Goal: Task Accomplishment & Management: Manage account settings

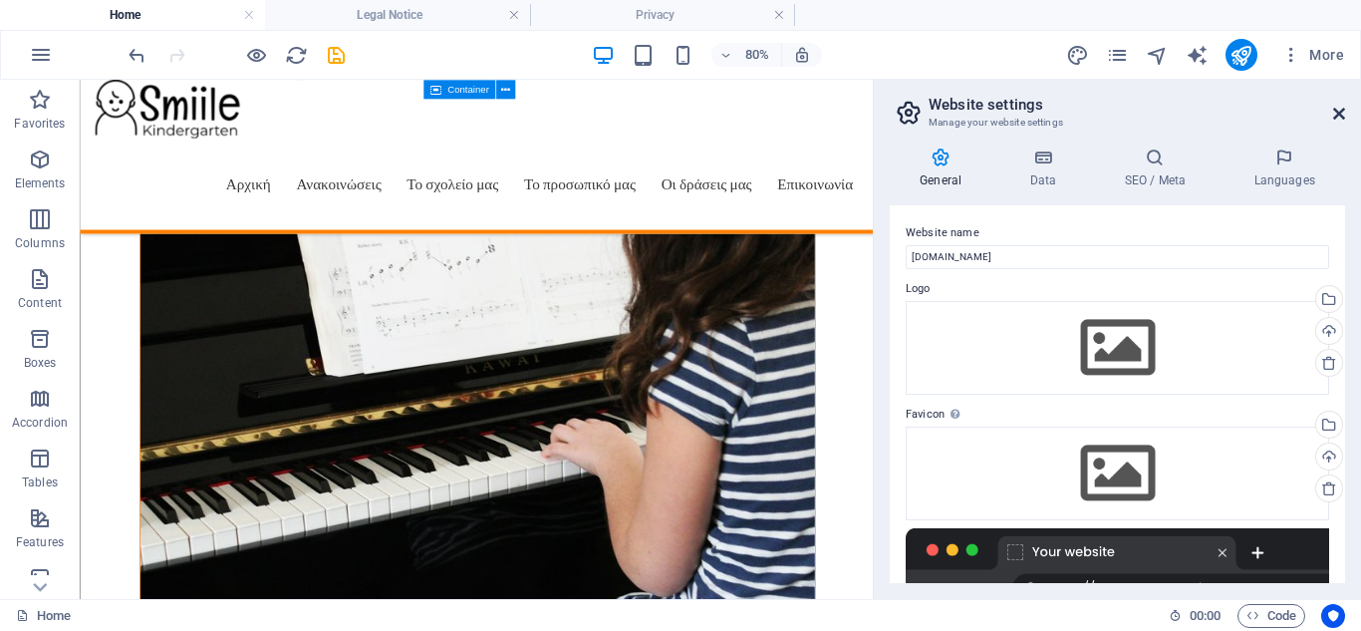
click at [1342, 113] on icon at bounding box center [1339, 114] width 12 height 16
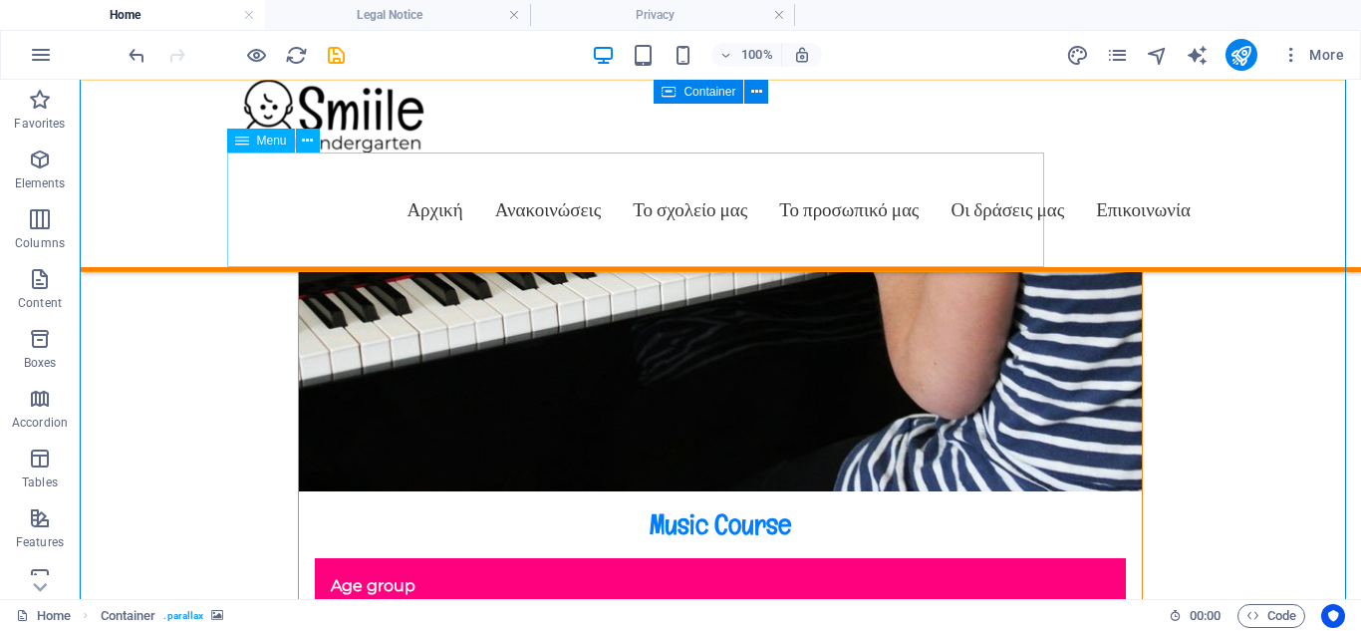
click at [269, 142] on span "Menu" at bounding box center [272, 140] width 30 height 12
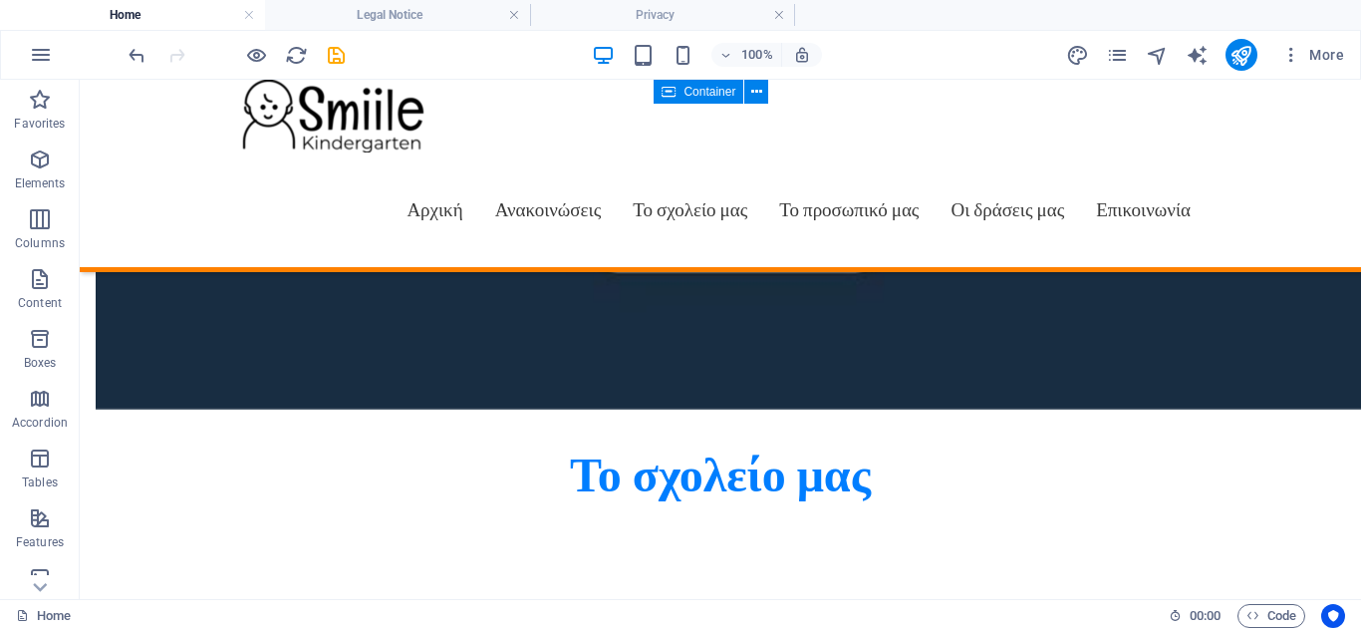
scroll to position [1770, 0]
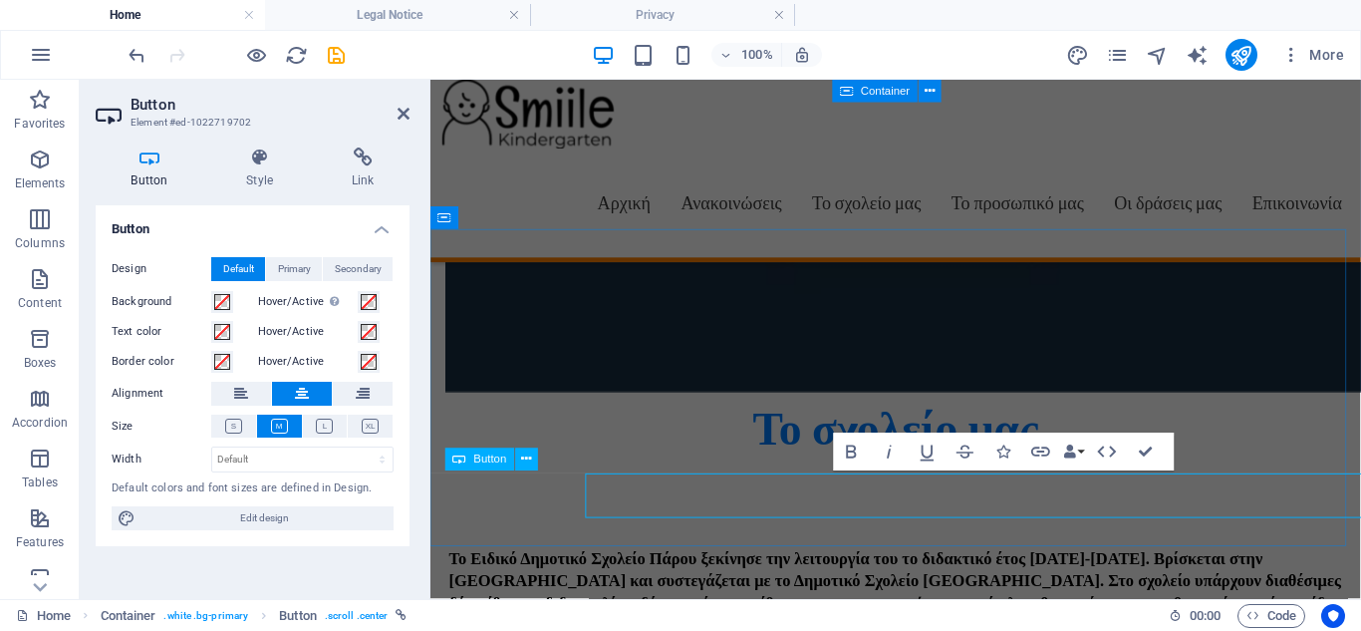
scroll to position [1767, 0]
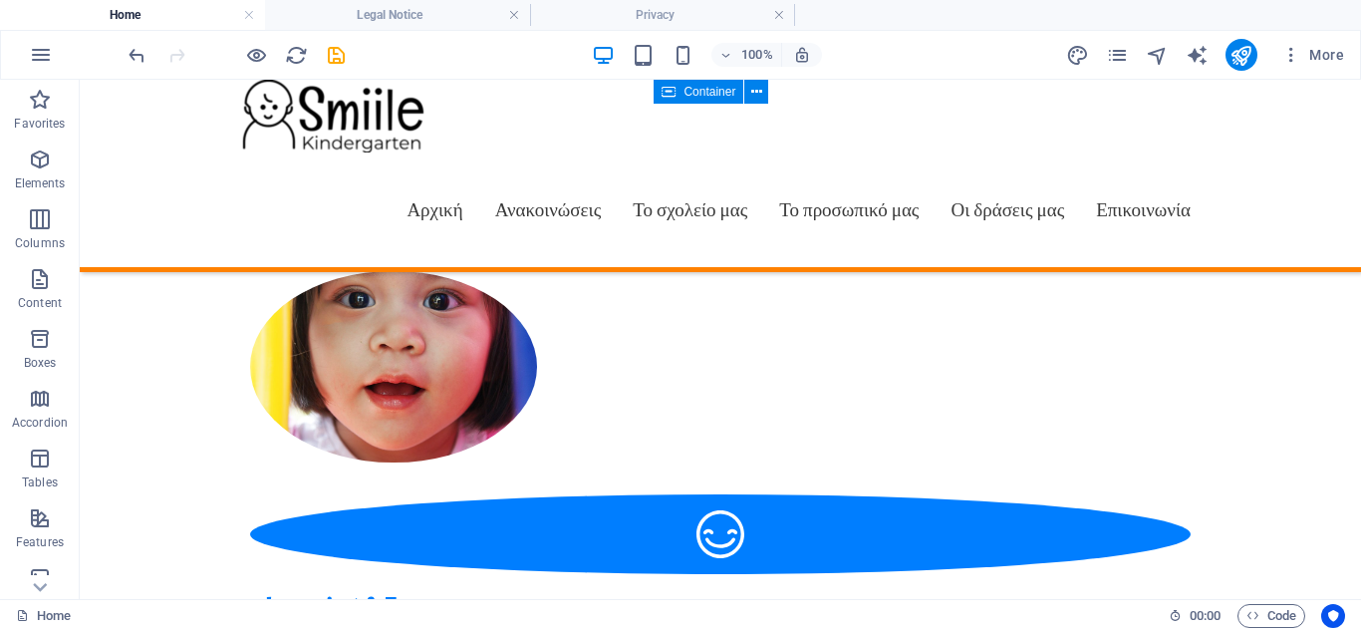
scroll to position [2085, 0]
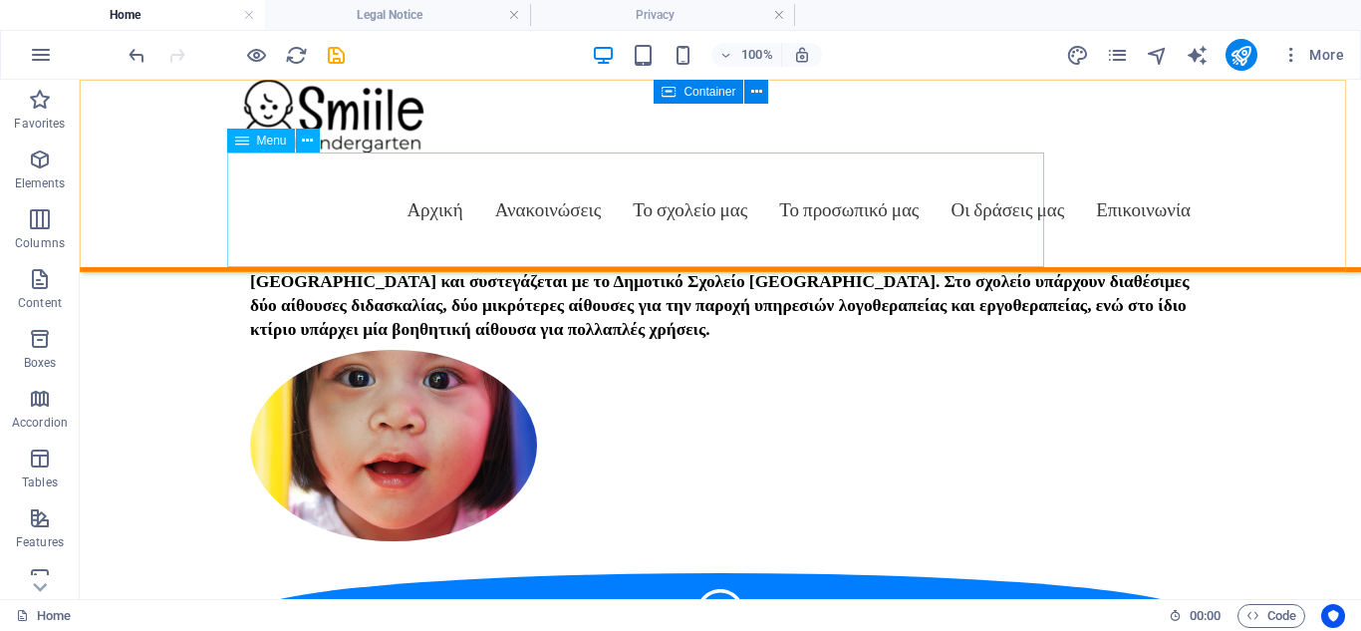
click at [704, 205] on nav "Αρχική Ανακοινώσεις Το σχολείο μας Το προσωπικό μας Οι δράσεις μας Επικοινωνία" at bounding box center [720, 209] width 972 height 115
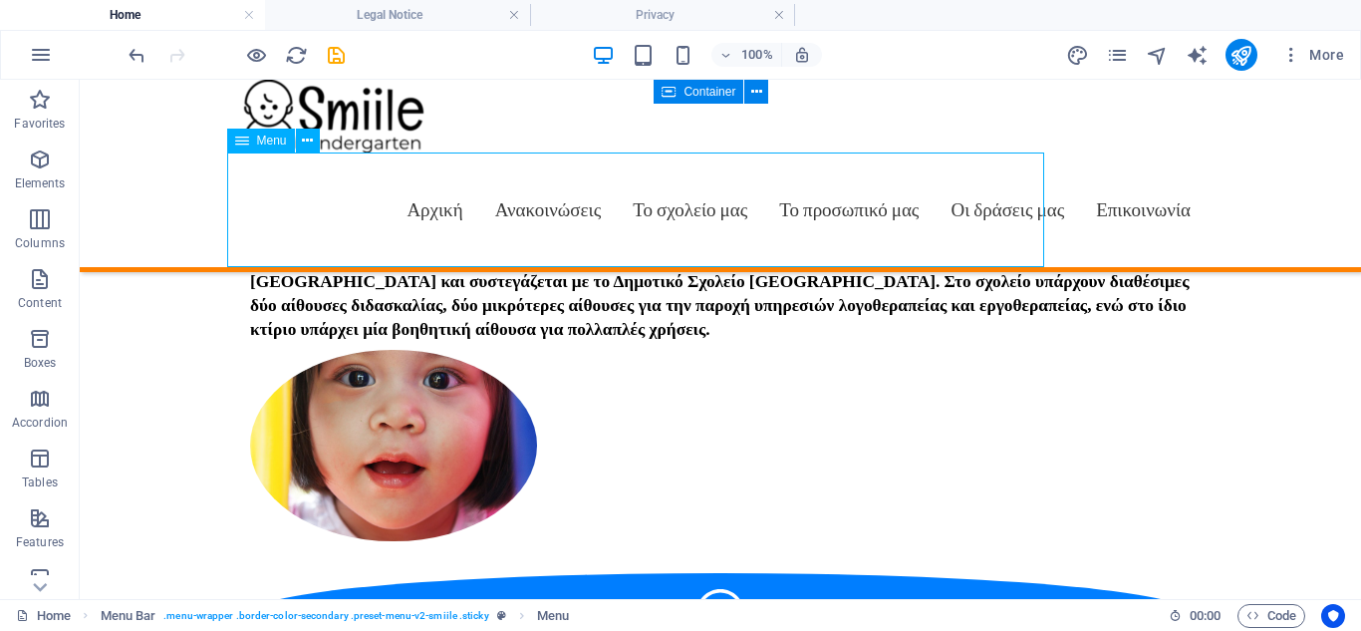
click at [704, 205] on nav "Αρχική Ανακοινώσεις Το σχολείο μας Το προσωπικό μας Οι δράσεις μας Επικοινωνία" at bounding box center [720, 209] width 972 height 115
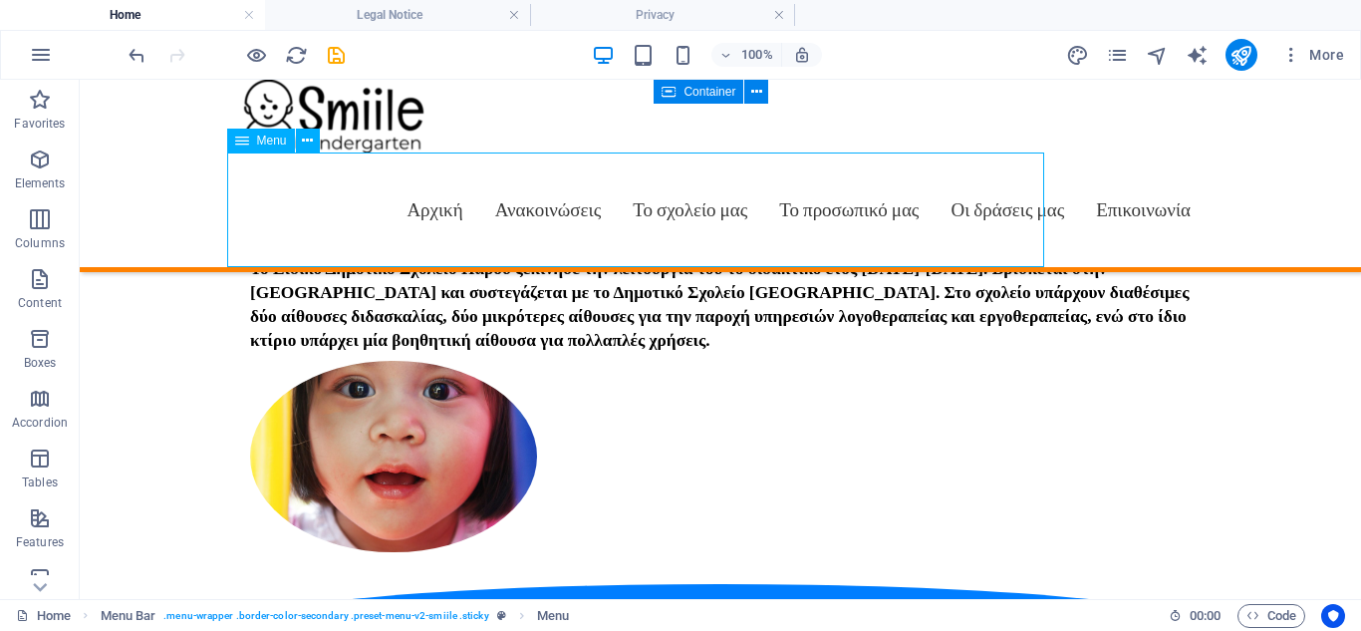
scroll to position [2082, 0]
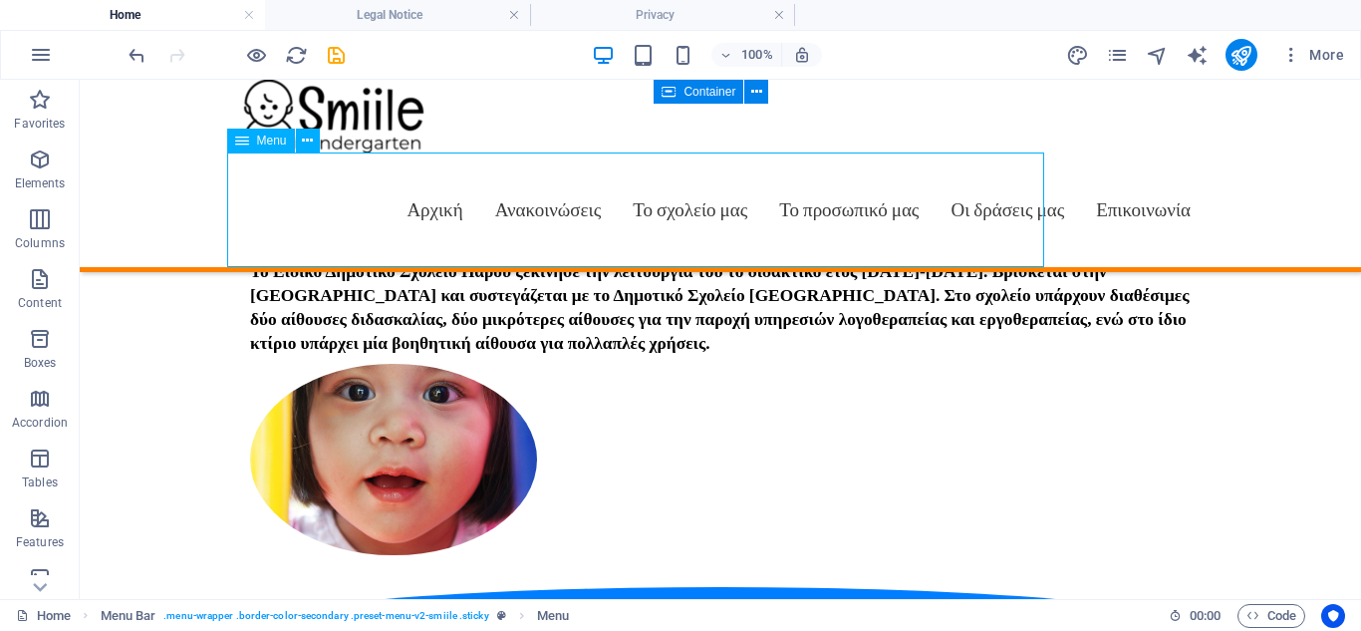
select select
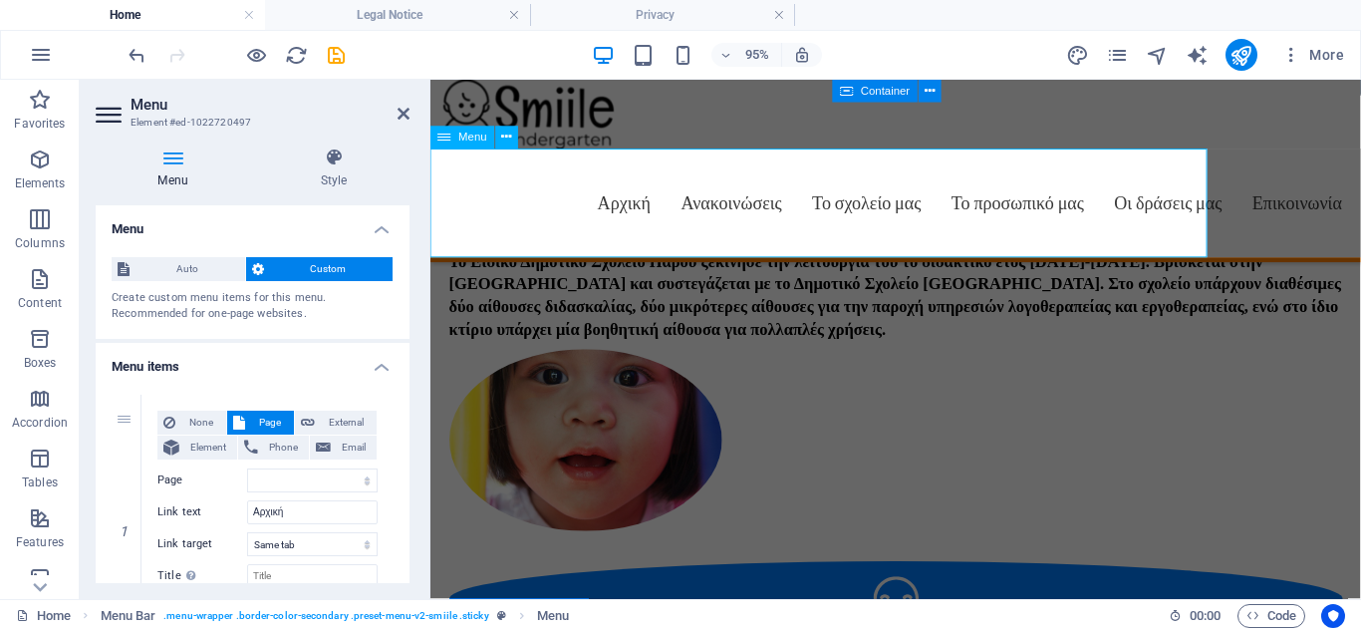
click at [739, 218] on nav "Αρχική Ανακοινώσεις Το σχολείο μας Το προσωπικό μας Οι δράσεις μας Επικοινωνία" at bounding box center [920, 209] width 972 height 115
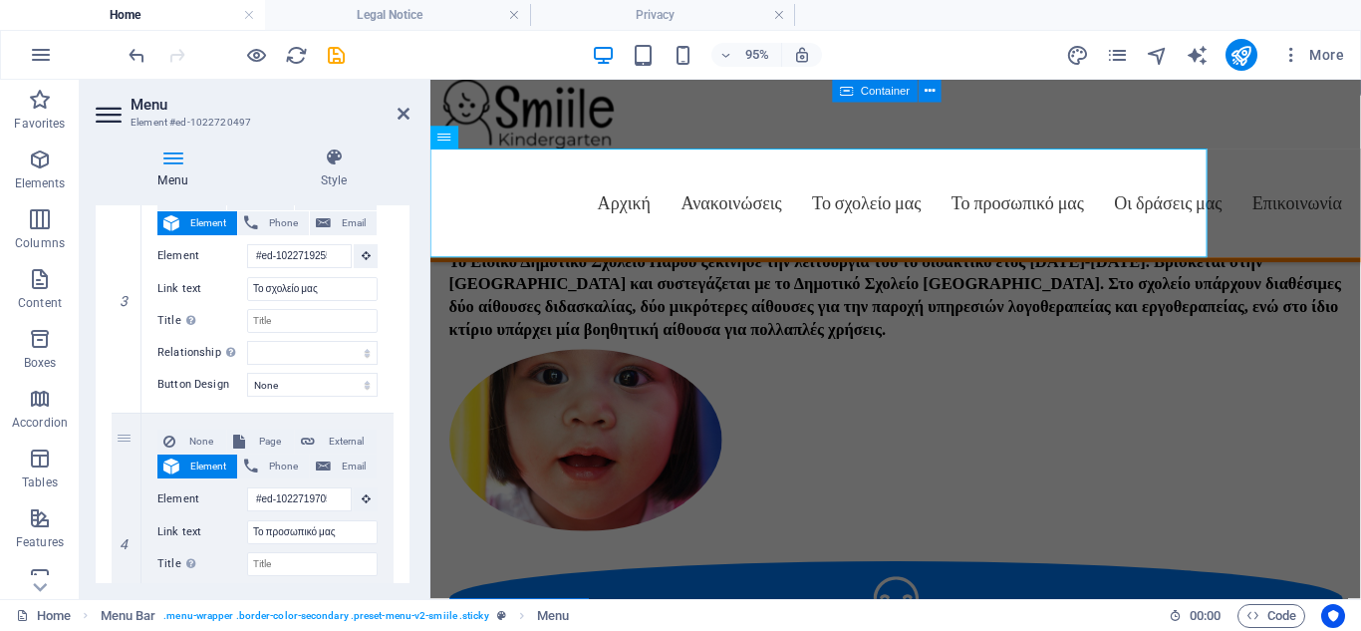
scroll to position [747, 0]
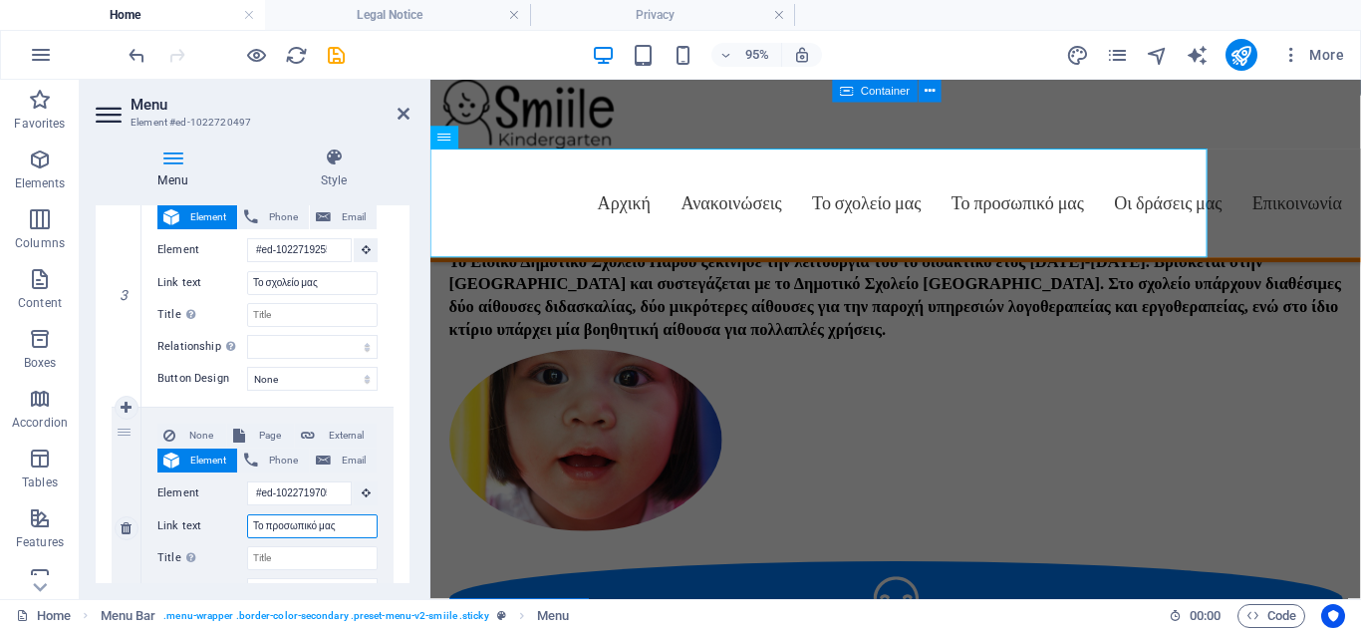
click at [341, 532] on input "Το προσωπικό μας" at bounding box center [312, 526] width 131 height 24
type input "Το προσωπ"
select select
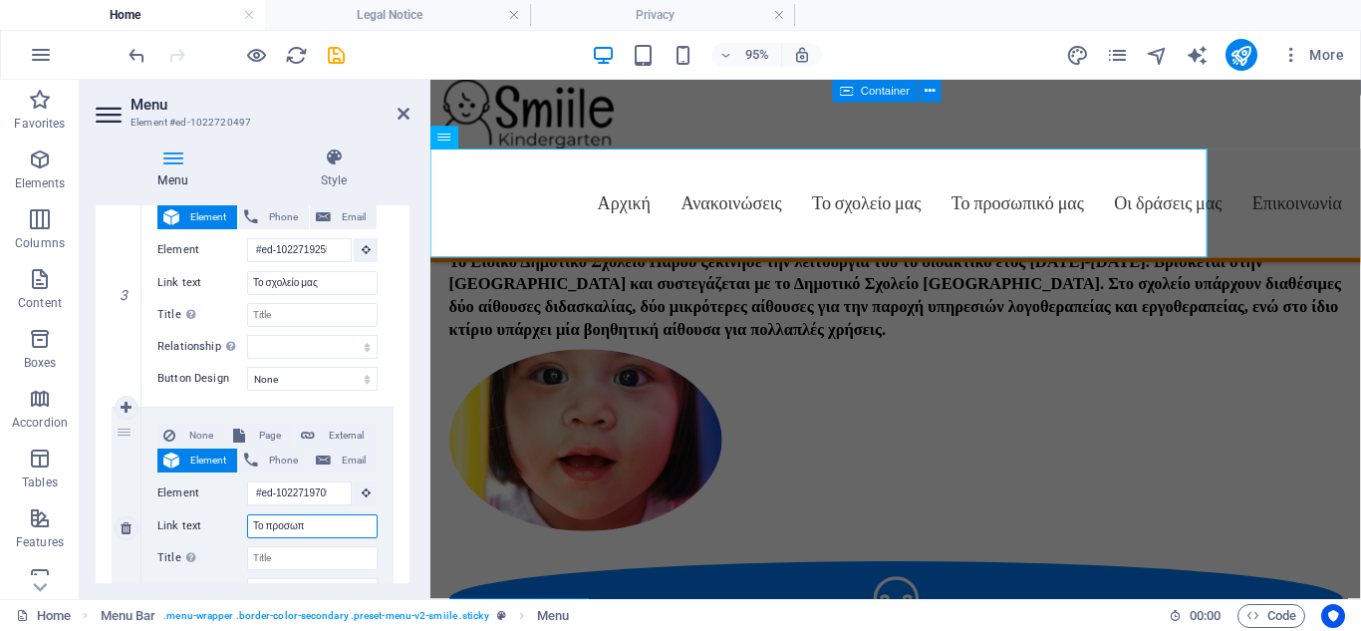
select select
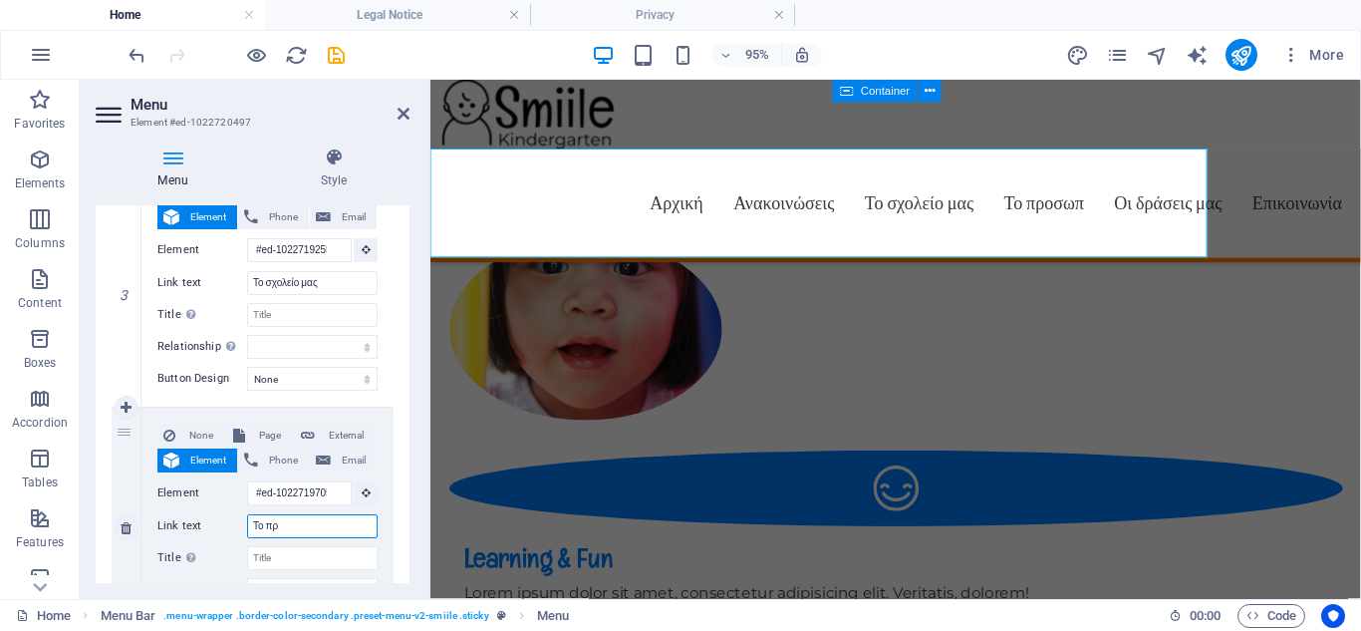
scroll to position [2009, 0]
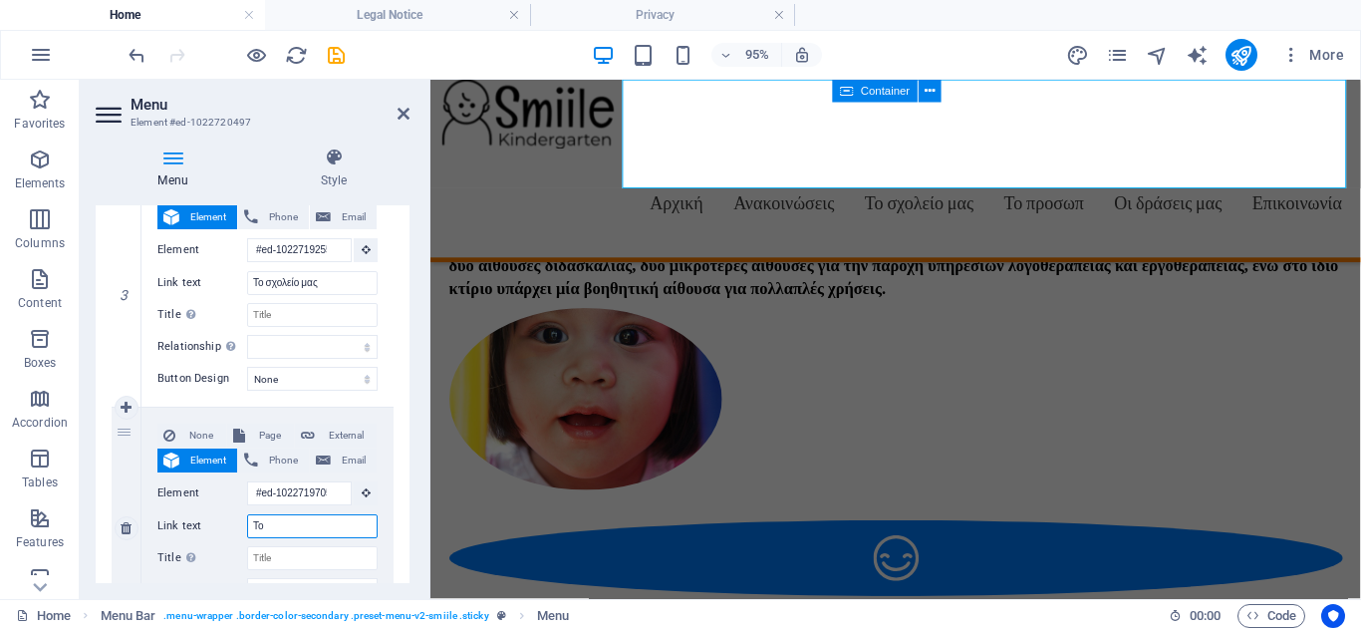
type input "Τ"
select select
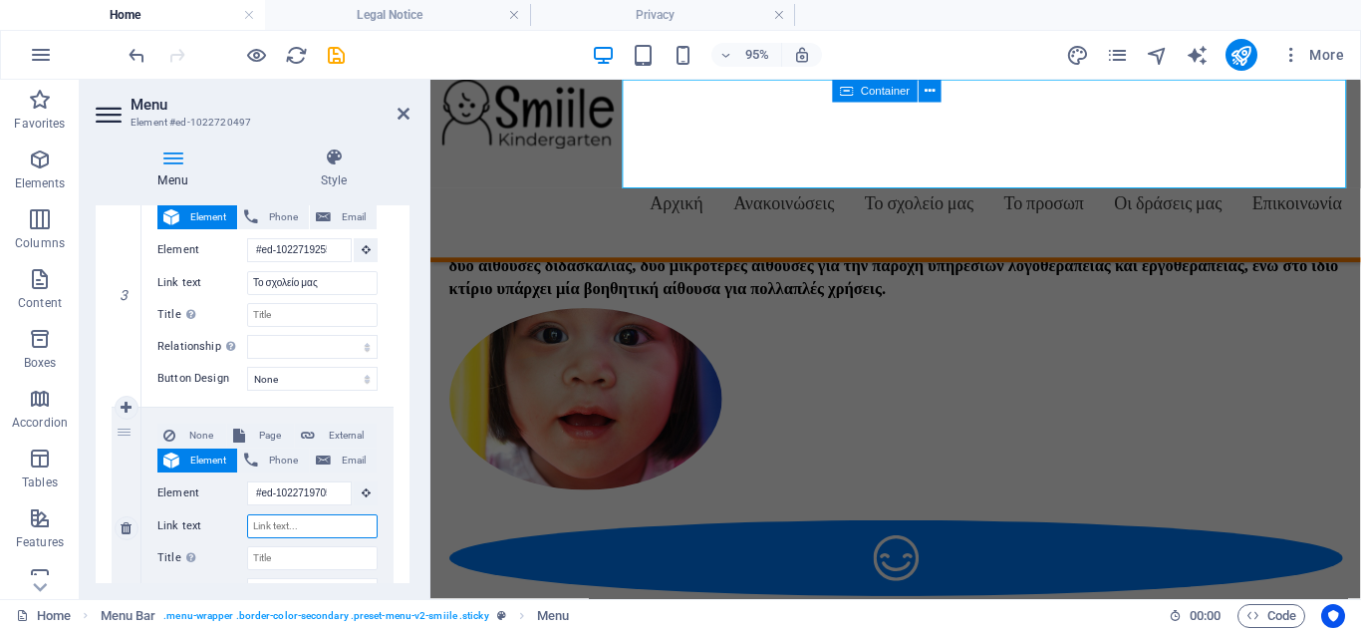
select select
type input "ο"
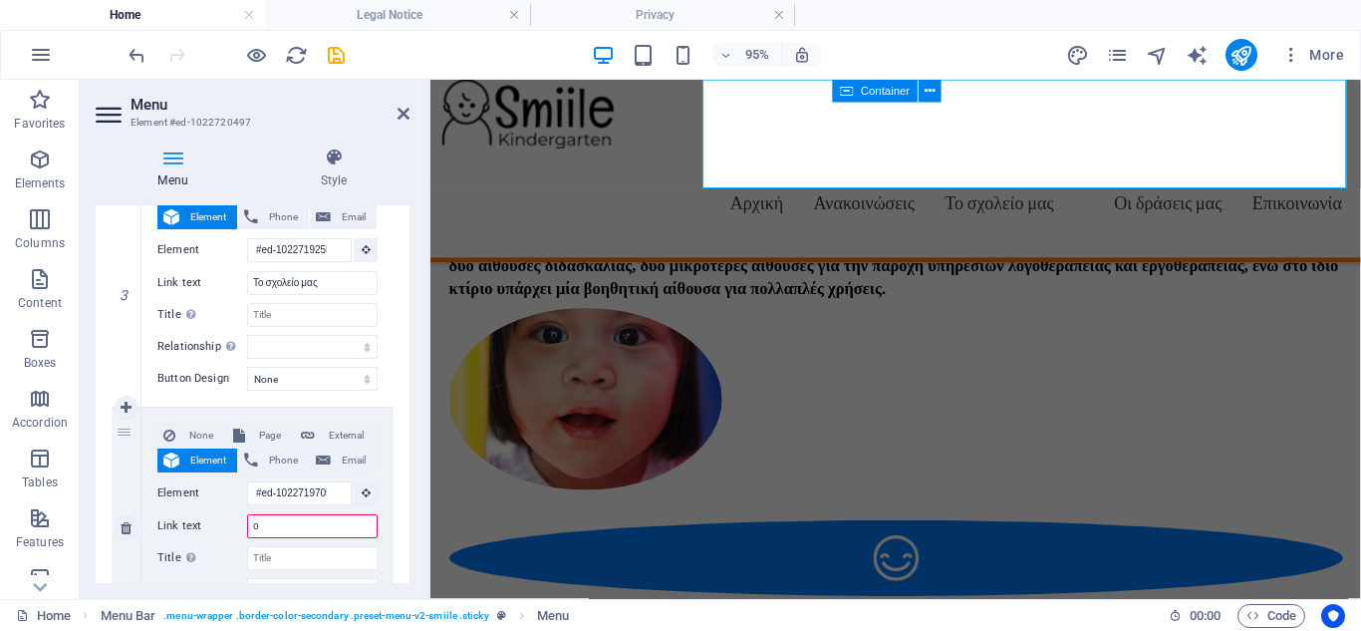
select select
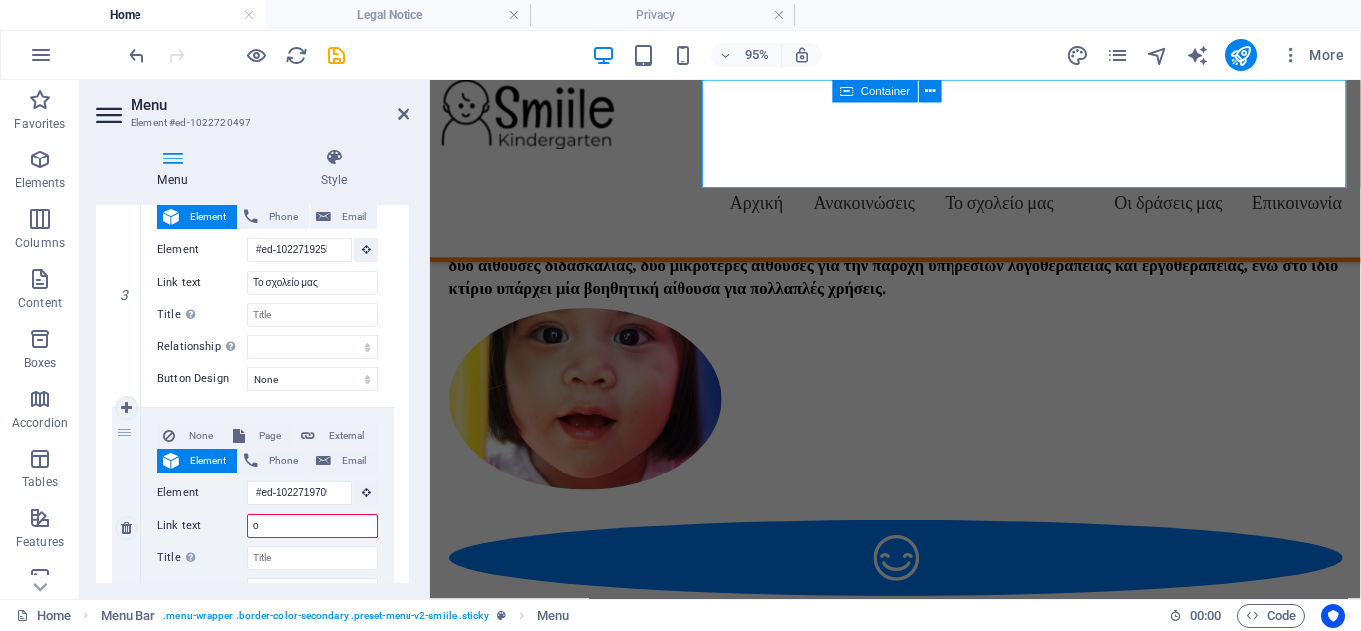
select select
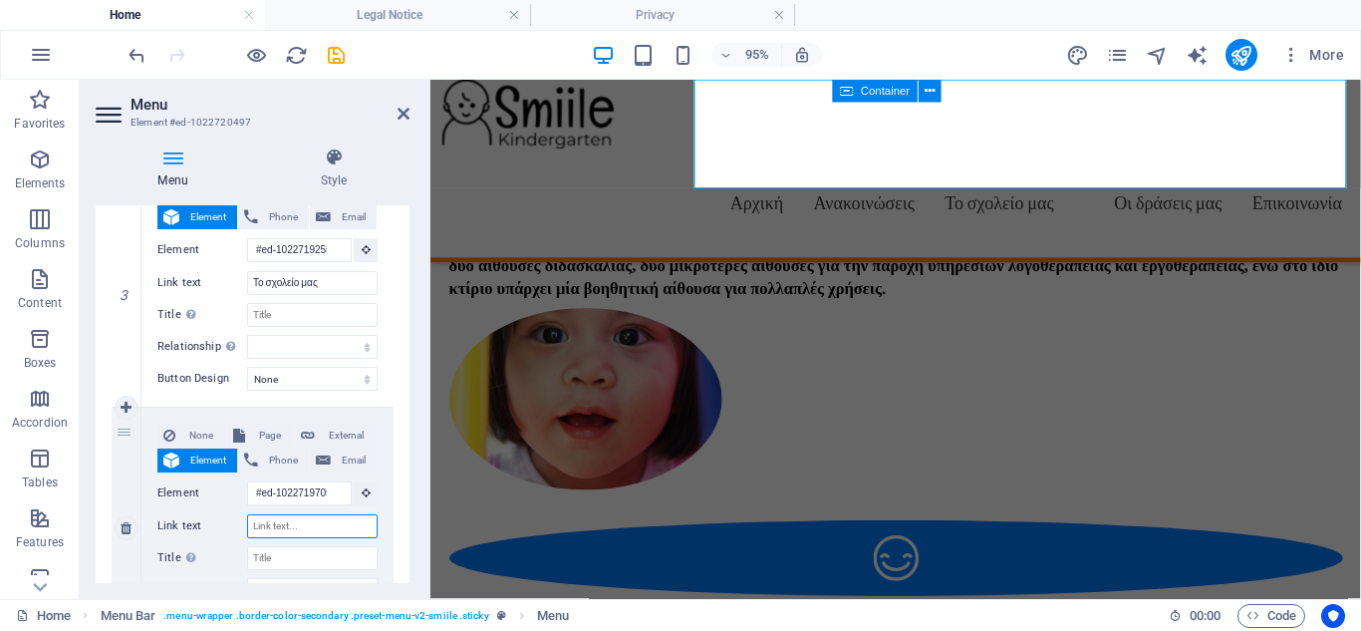
select select
type input "Οι"
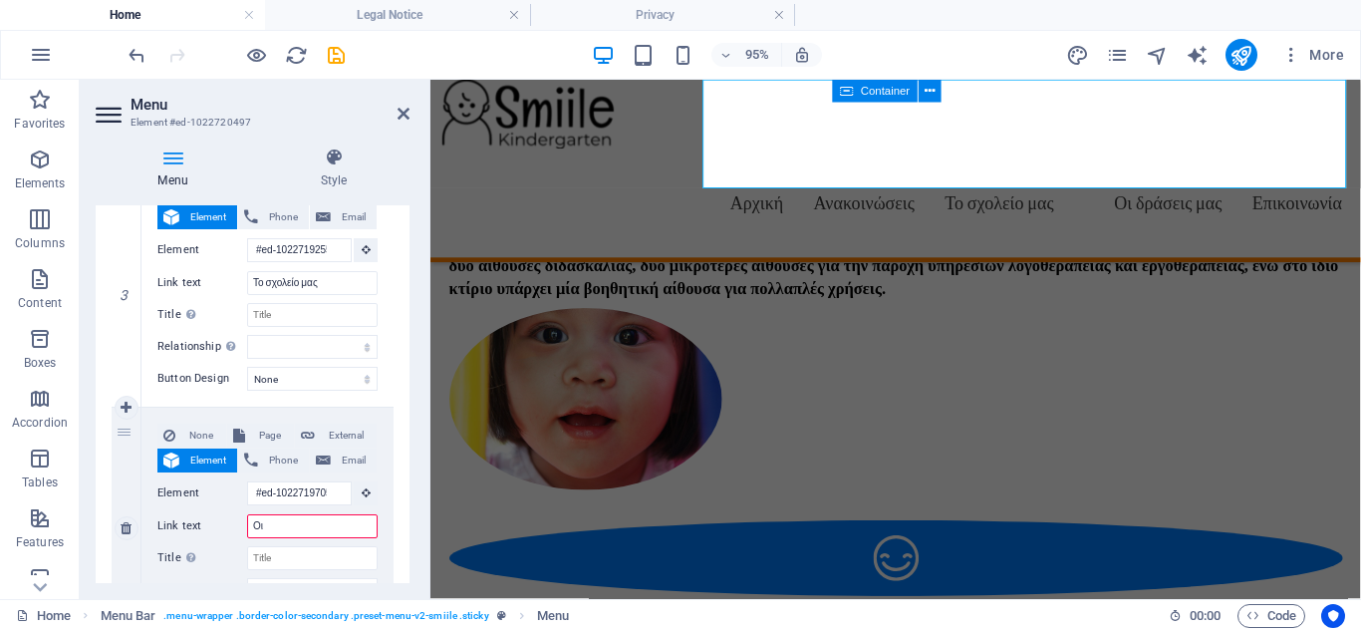
select select
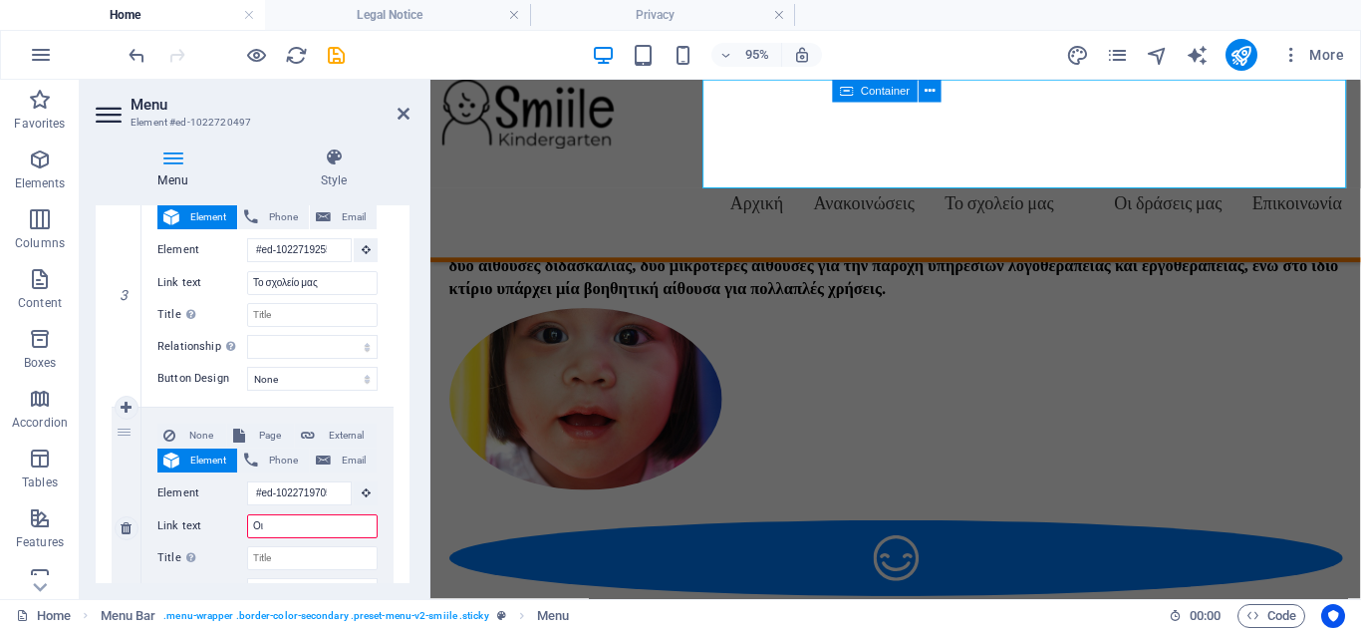
select select
type input "Οι υπηρεσίες"
select select
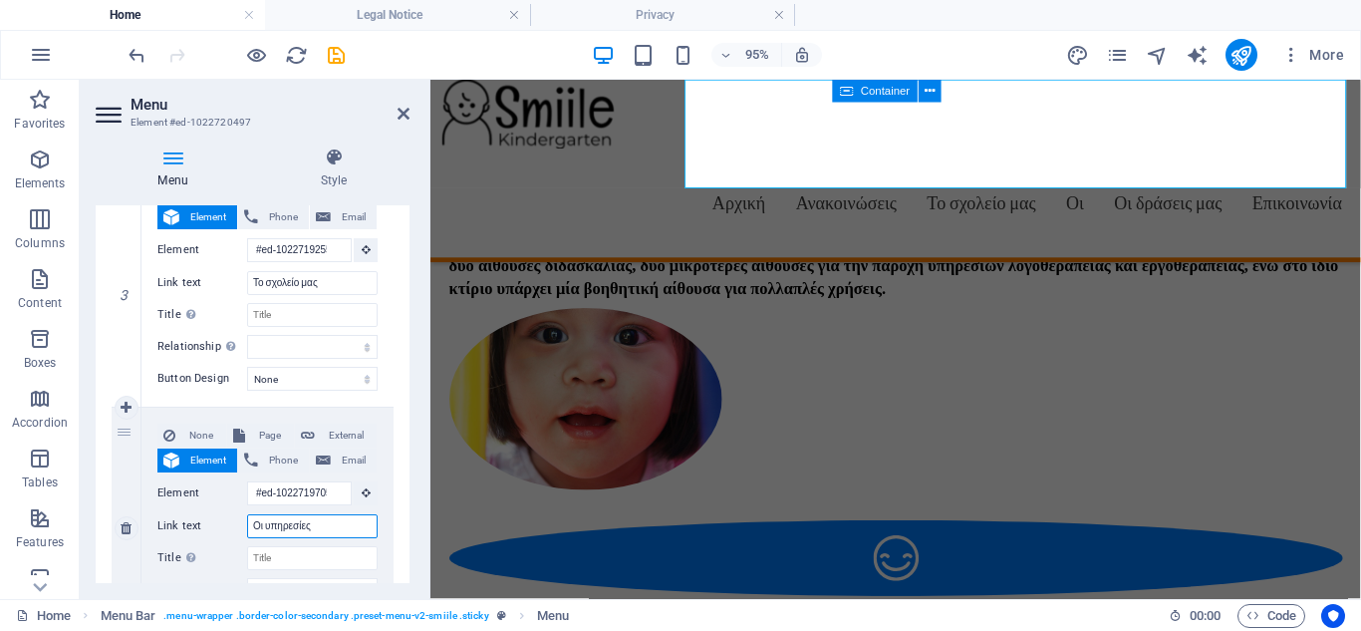
select select
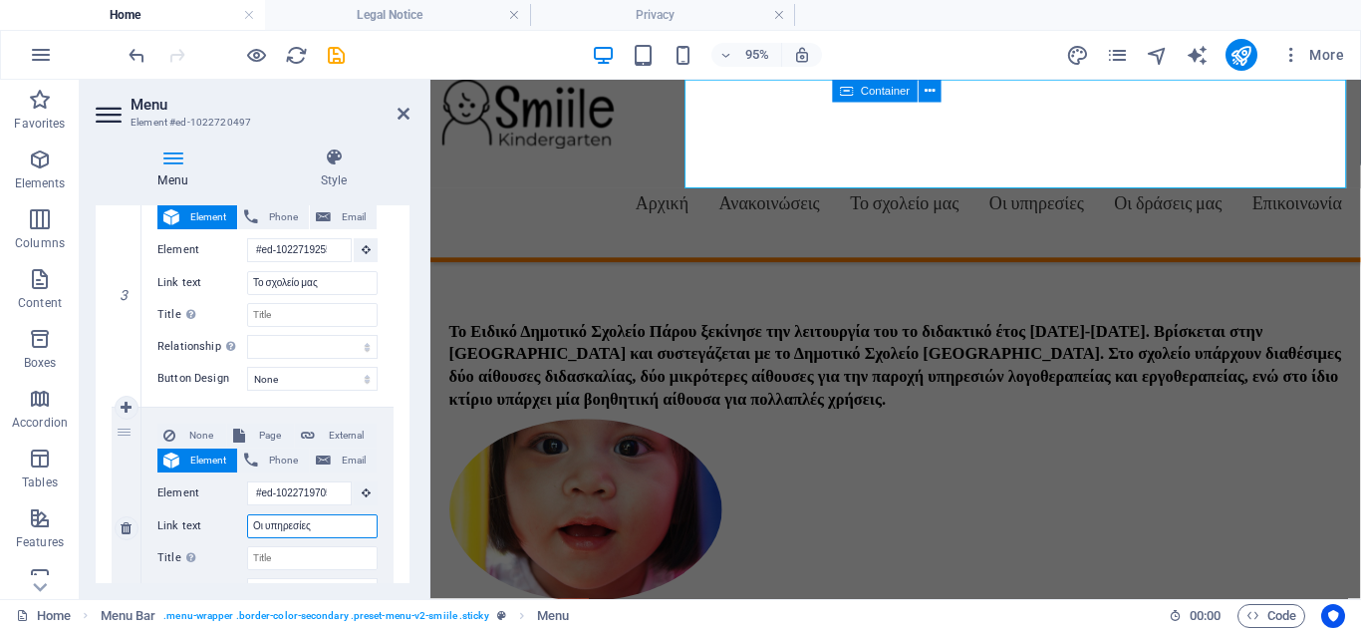
scroll to position [2082, 0]
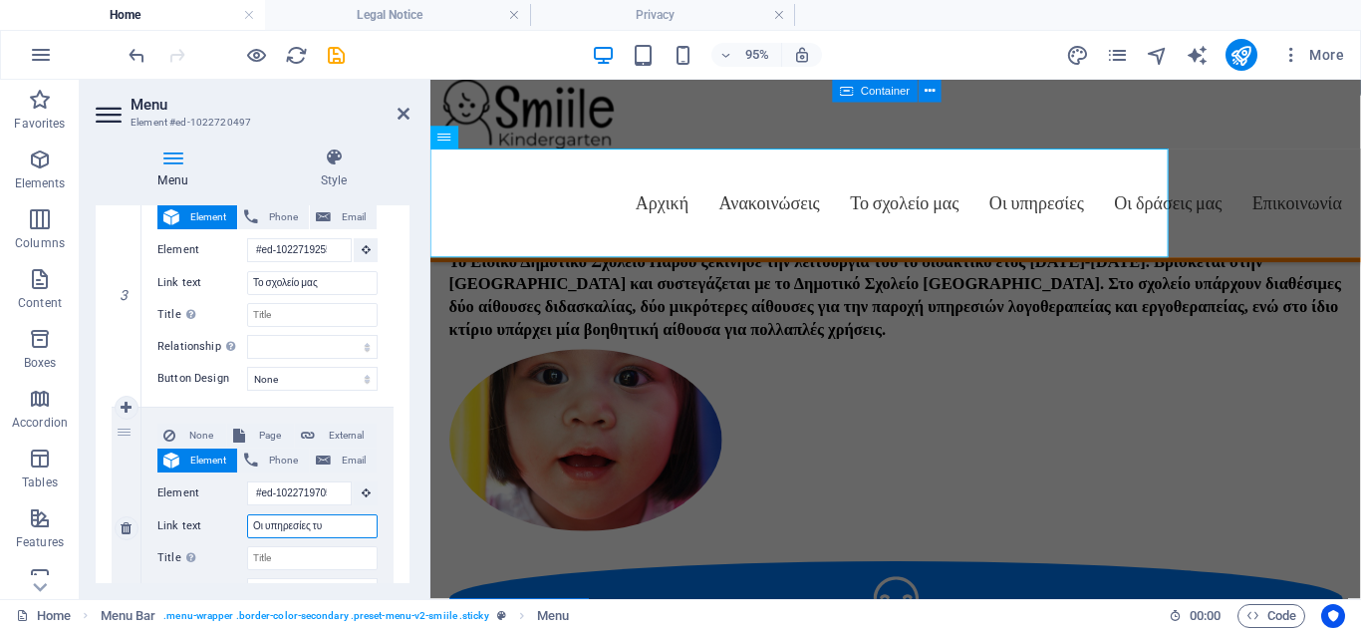
type input "Οι υπηρεσίες τυο"
select select
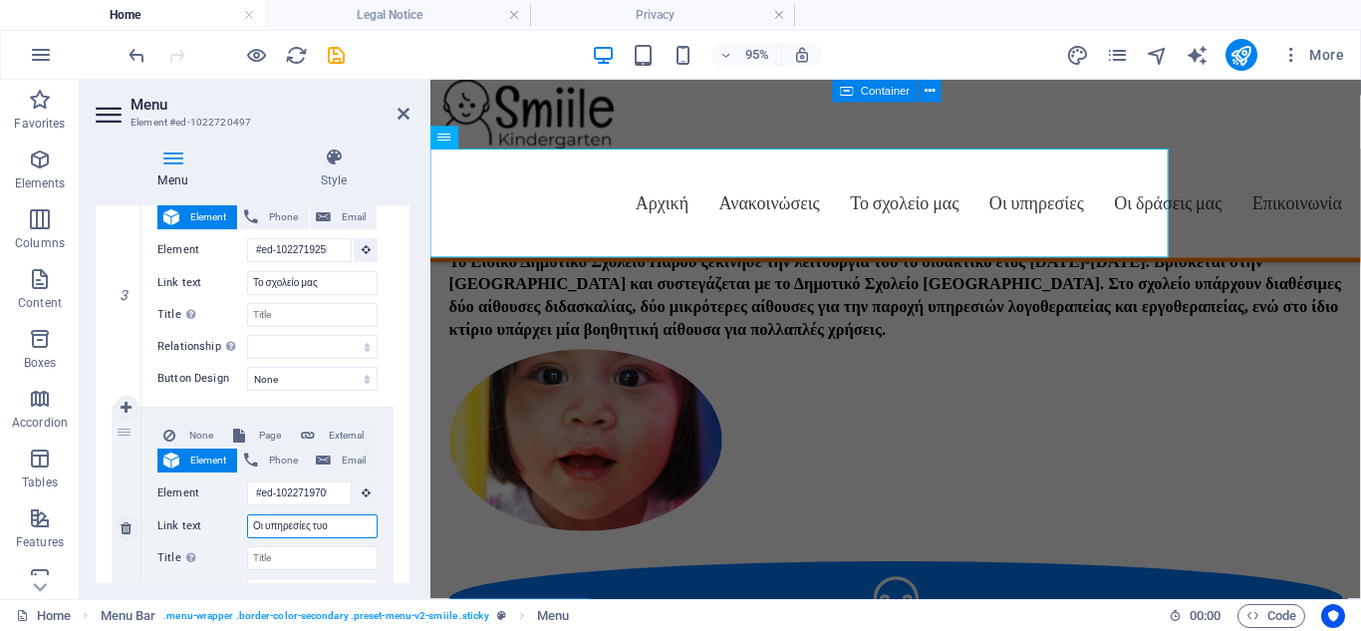
select select
type input "Οι υπηρεσίες τ"
select select
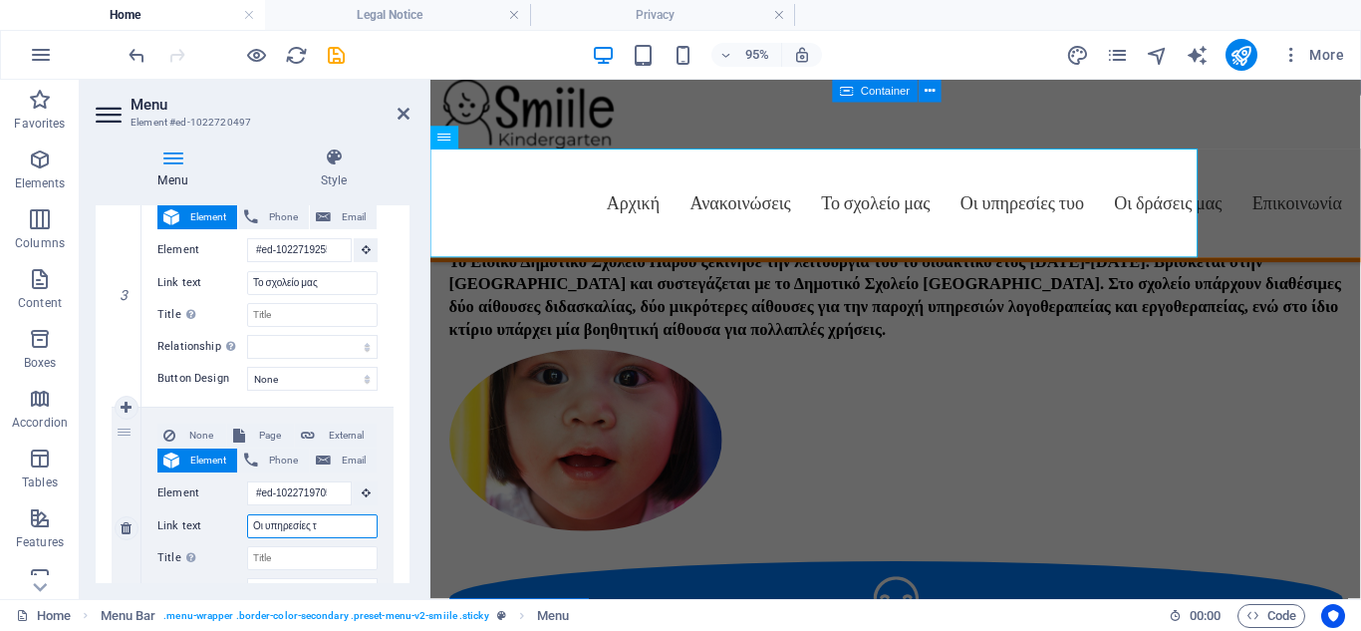
select select
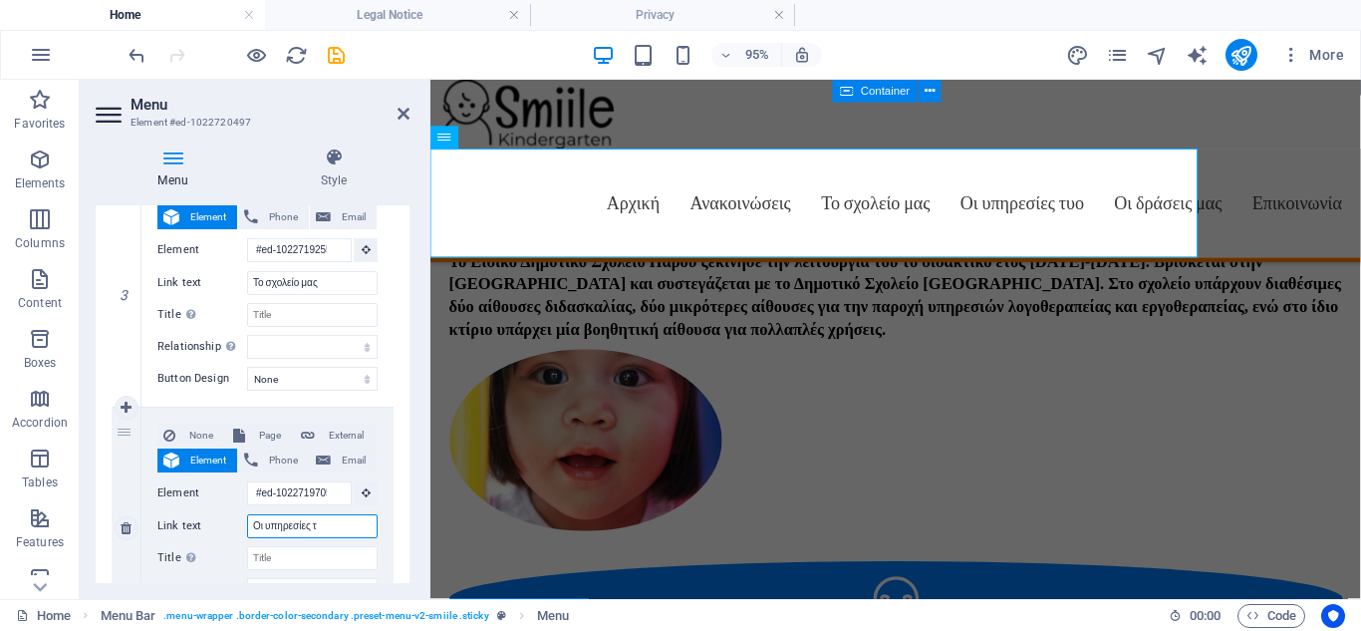
select select
type input "Οι υπηρεσίες"
select select
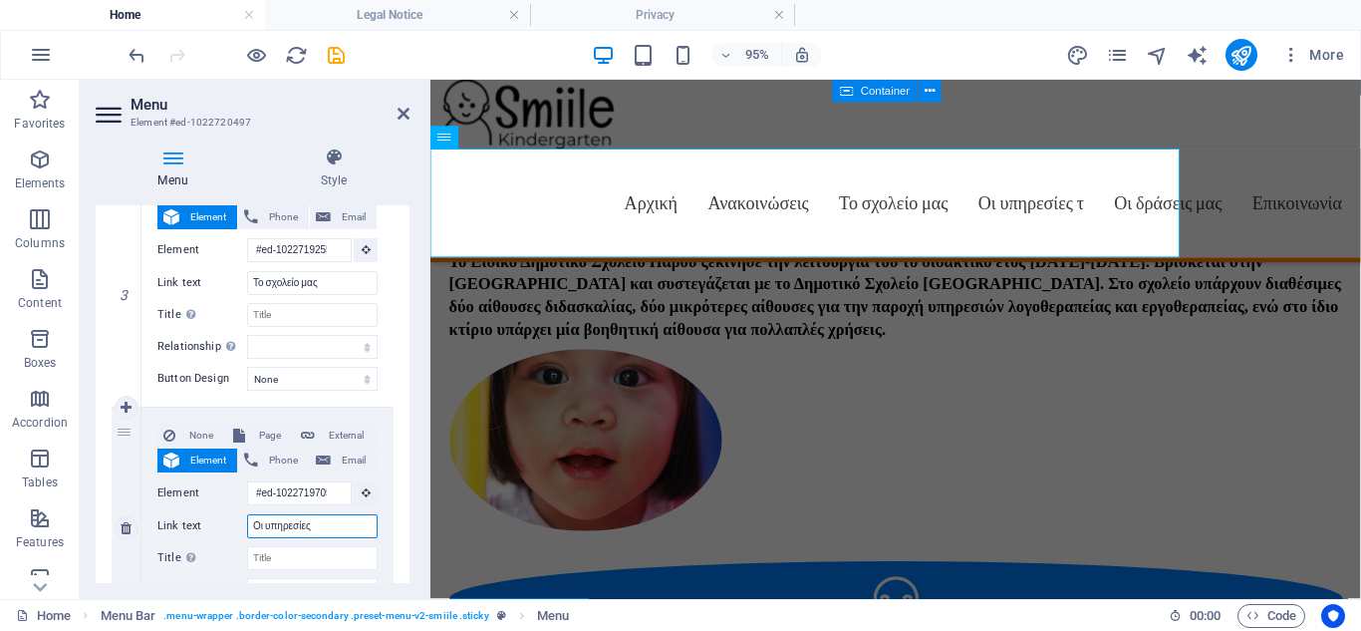
select select
type input "Οι υπηρεσίες μας"
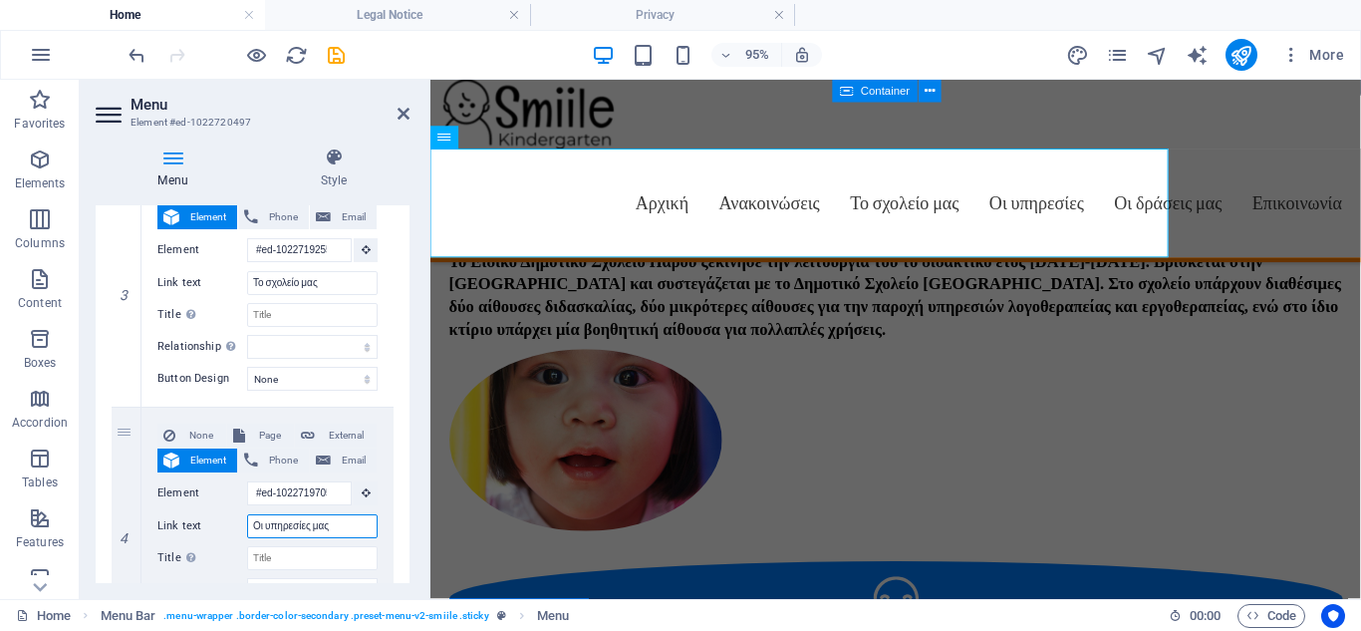
select select
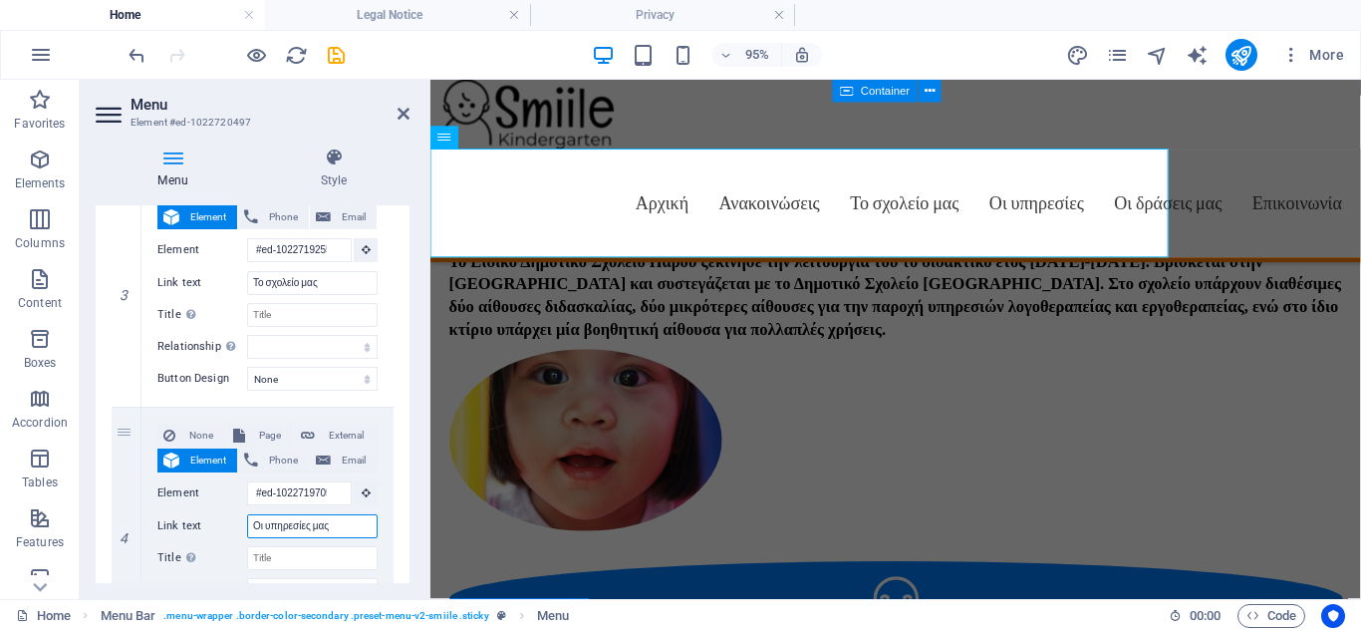
select select
type input "Οι υπηρεσίες μας"
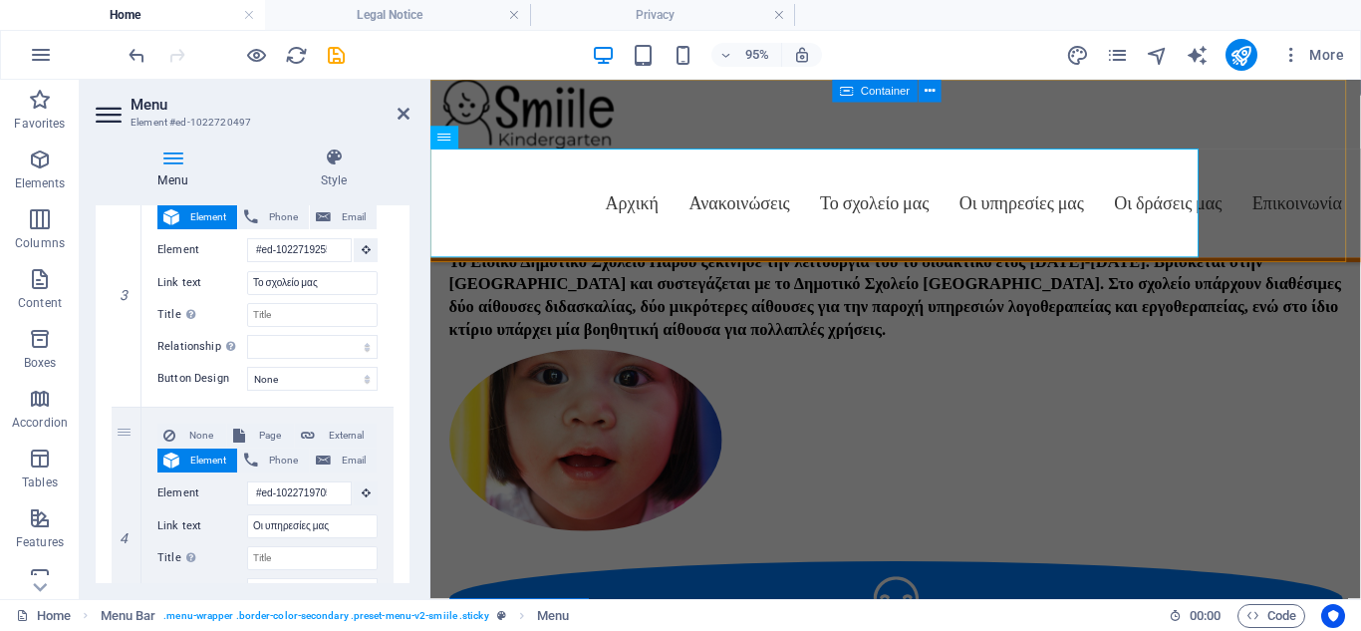
click at [1283, 178] on div "Menu Αρχική Ανακοινώσεις Το σχολείο μας Οι υπηρεσίες μας Οι δράσεις μας Επικοιν…" at bounding box center [919, 176] width 979 height 192
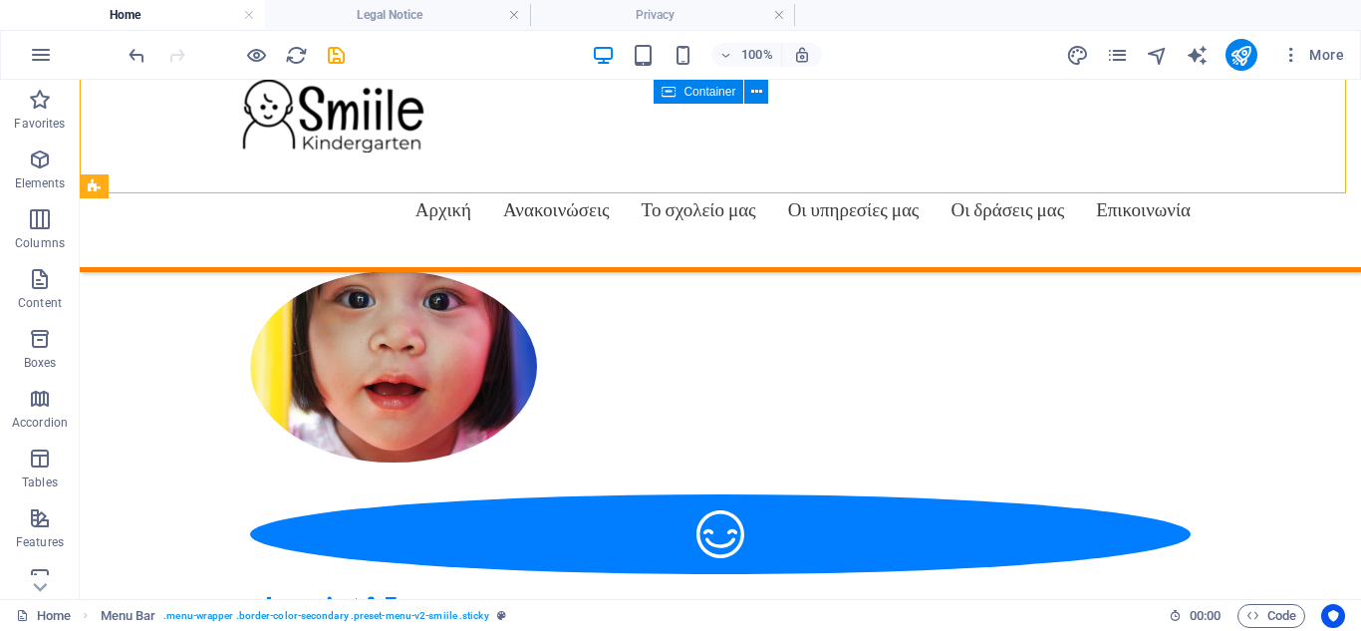
scroll to position [2085, 0]
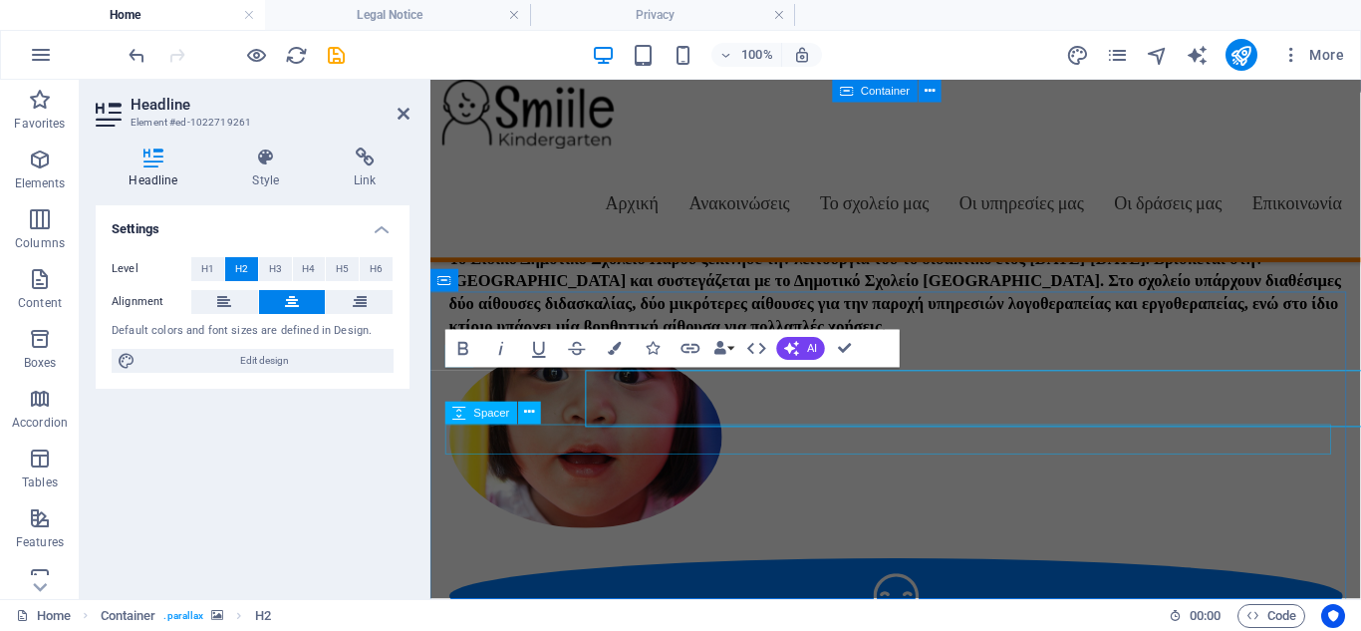
scroll to position [2082, 0]
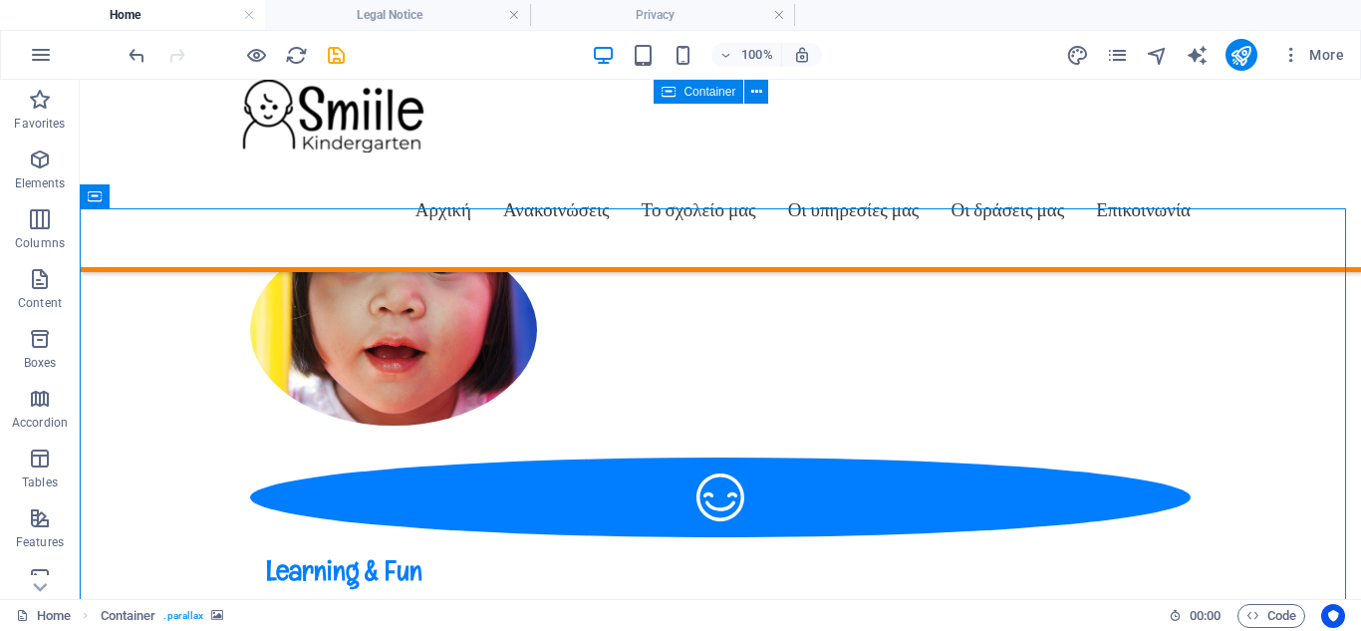
scroll to position [2205, 0]
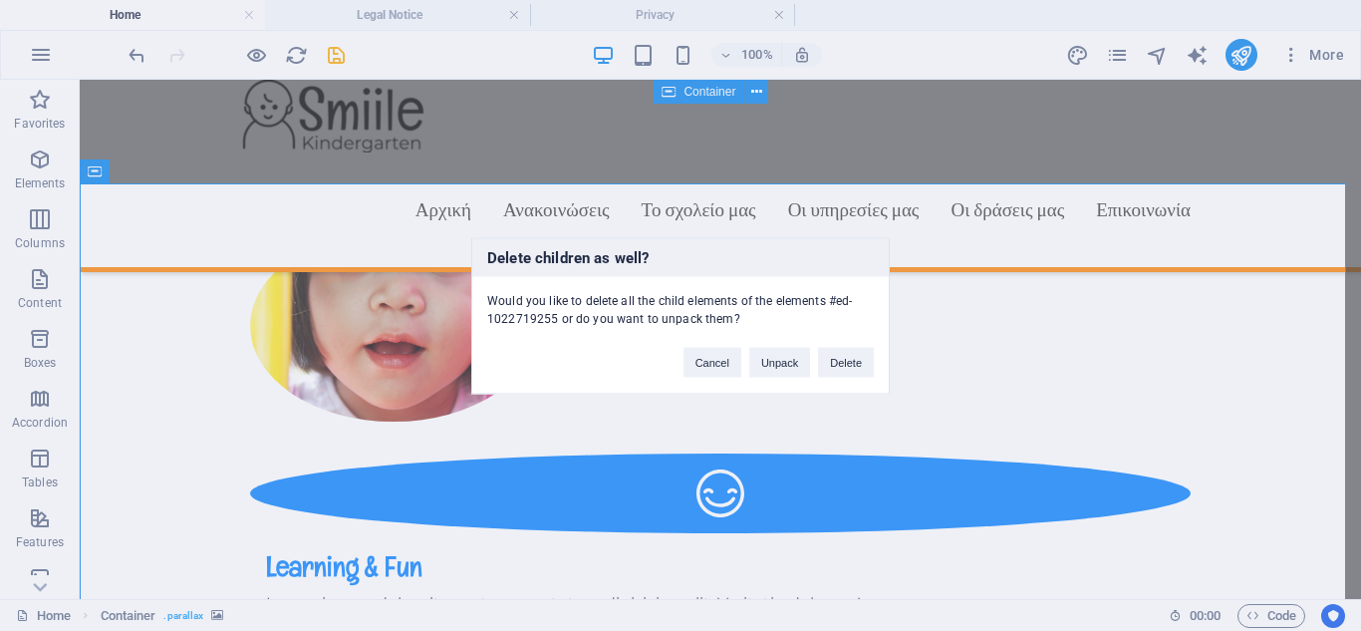
click at [467, 443] on div "Delete children as well? Would you like to delete all the child elements of the…" at bounding box center [680, 315] width 1361 height 631
click at [716, 367] on button "Cancel" at bounding box center [712, 362] width 58 height 30
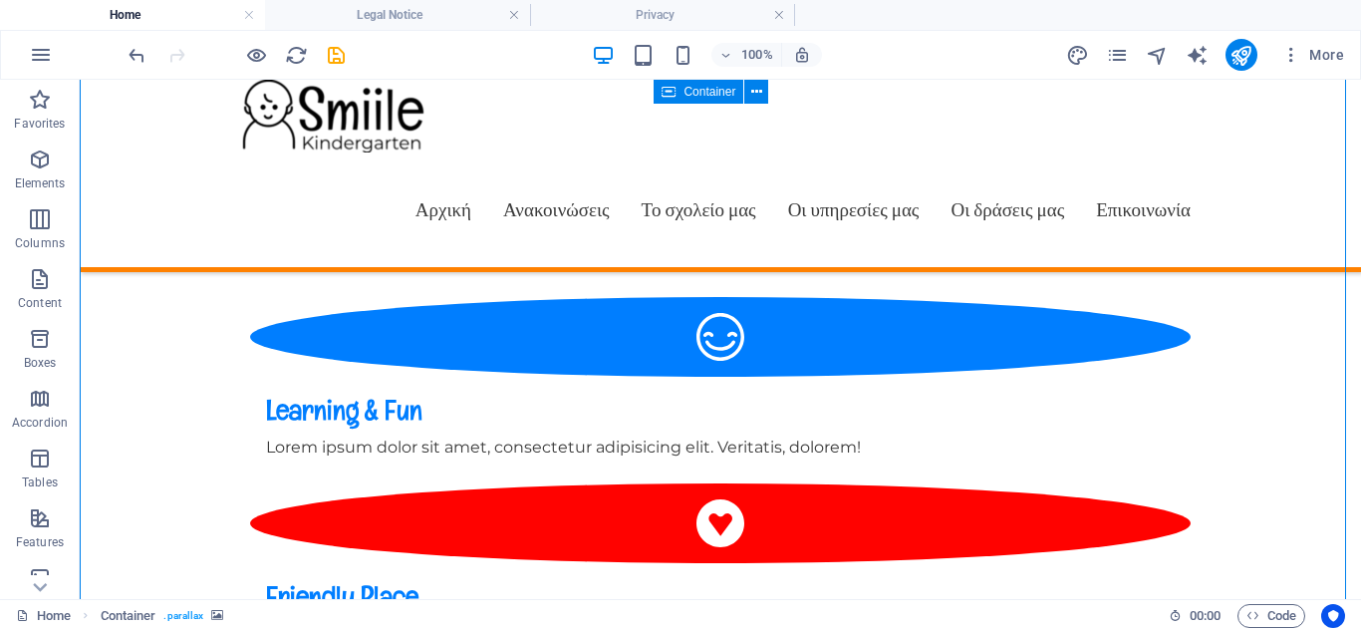
scroll to position [2321, 0]
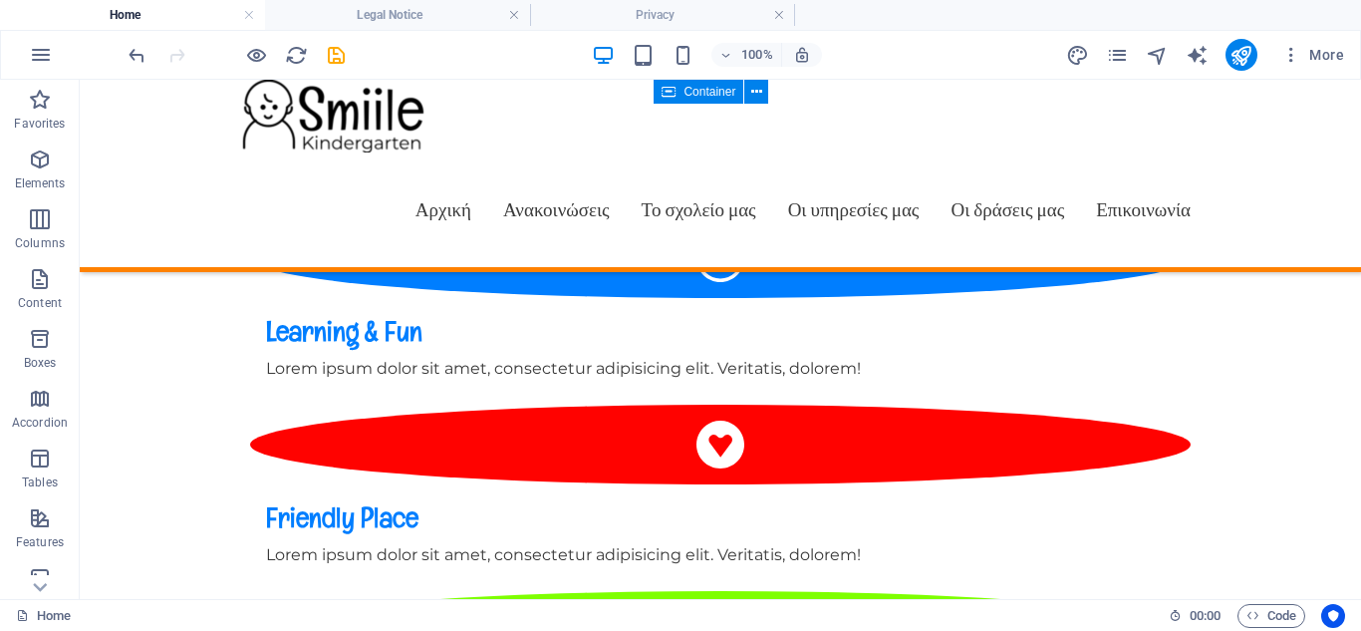
scroll to position [2242, 0]
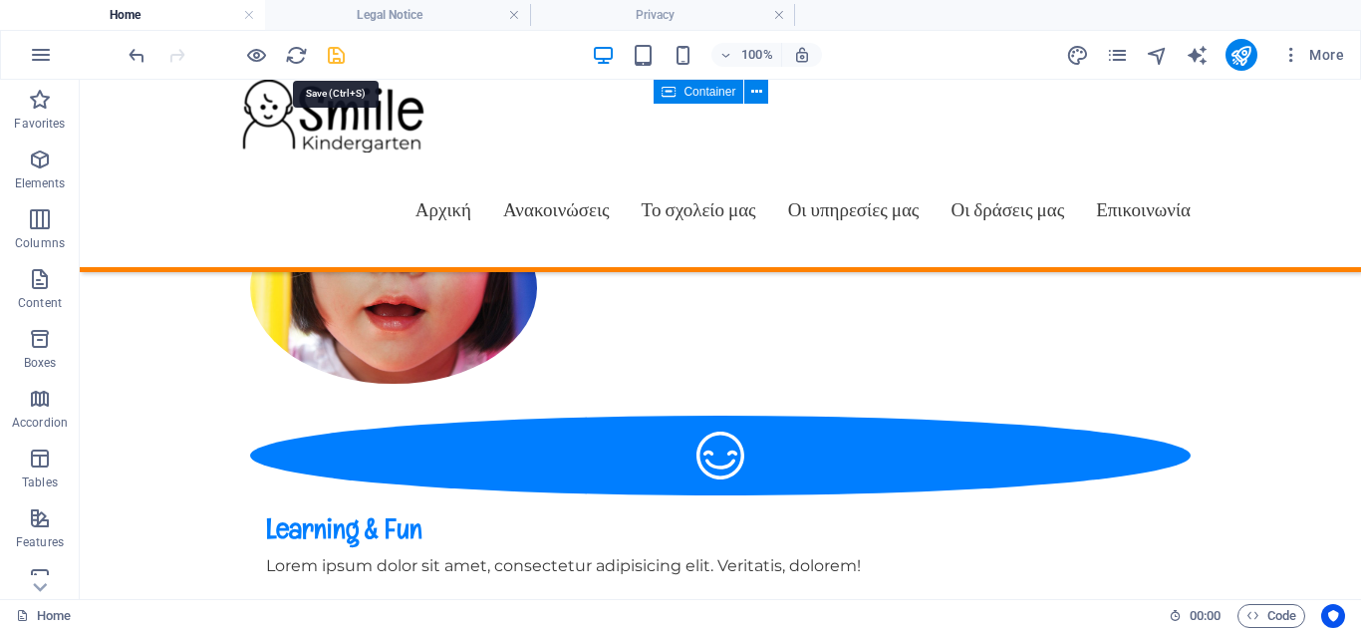
click at [332, 49] on icon "save" at bounding box center [336, 55] width 23 height 23
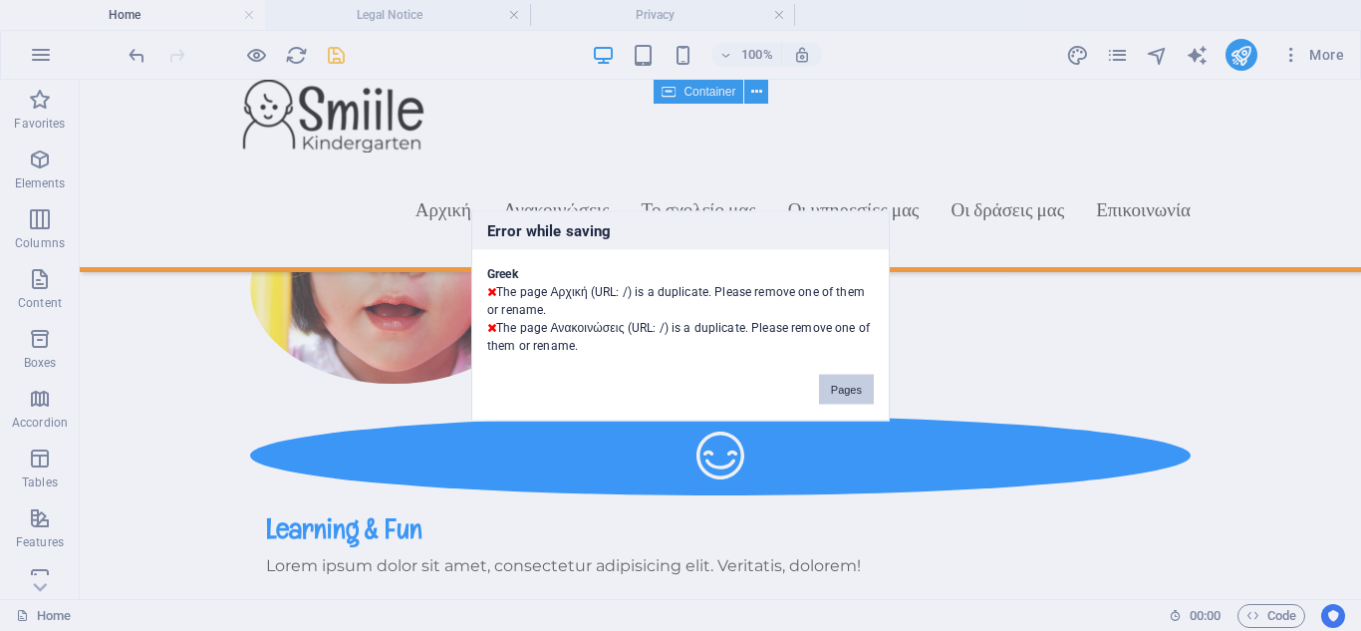
click at [845, 392] on button "Pages" at bounding box center [846, 389] width 55 height 30
